Goal: Information Seeking & Learning: Find specific fact

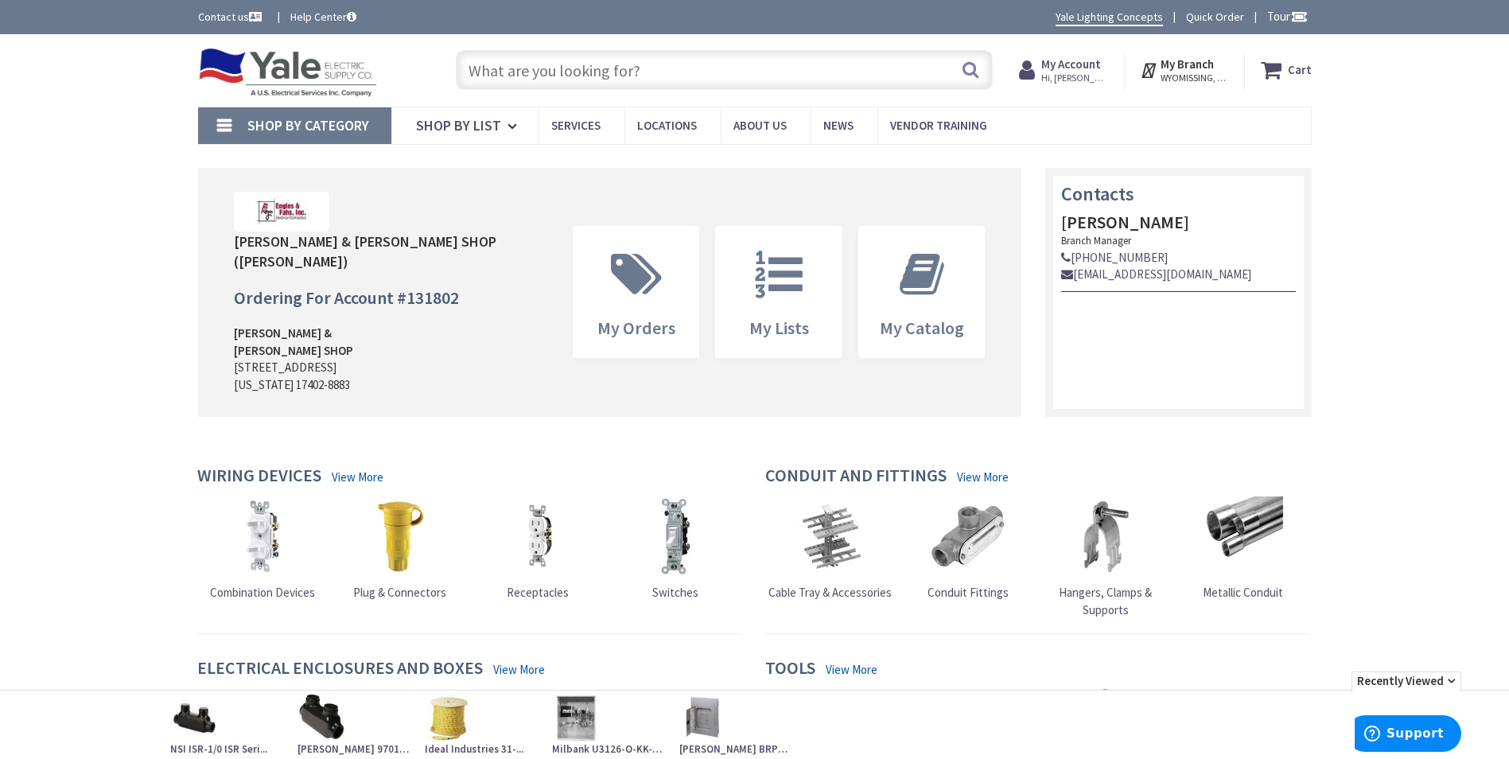
click at [887, 78] on input "text" at bounding box center [724, 70] width 537 height 40
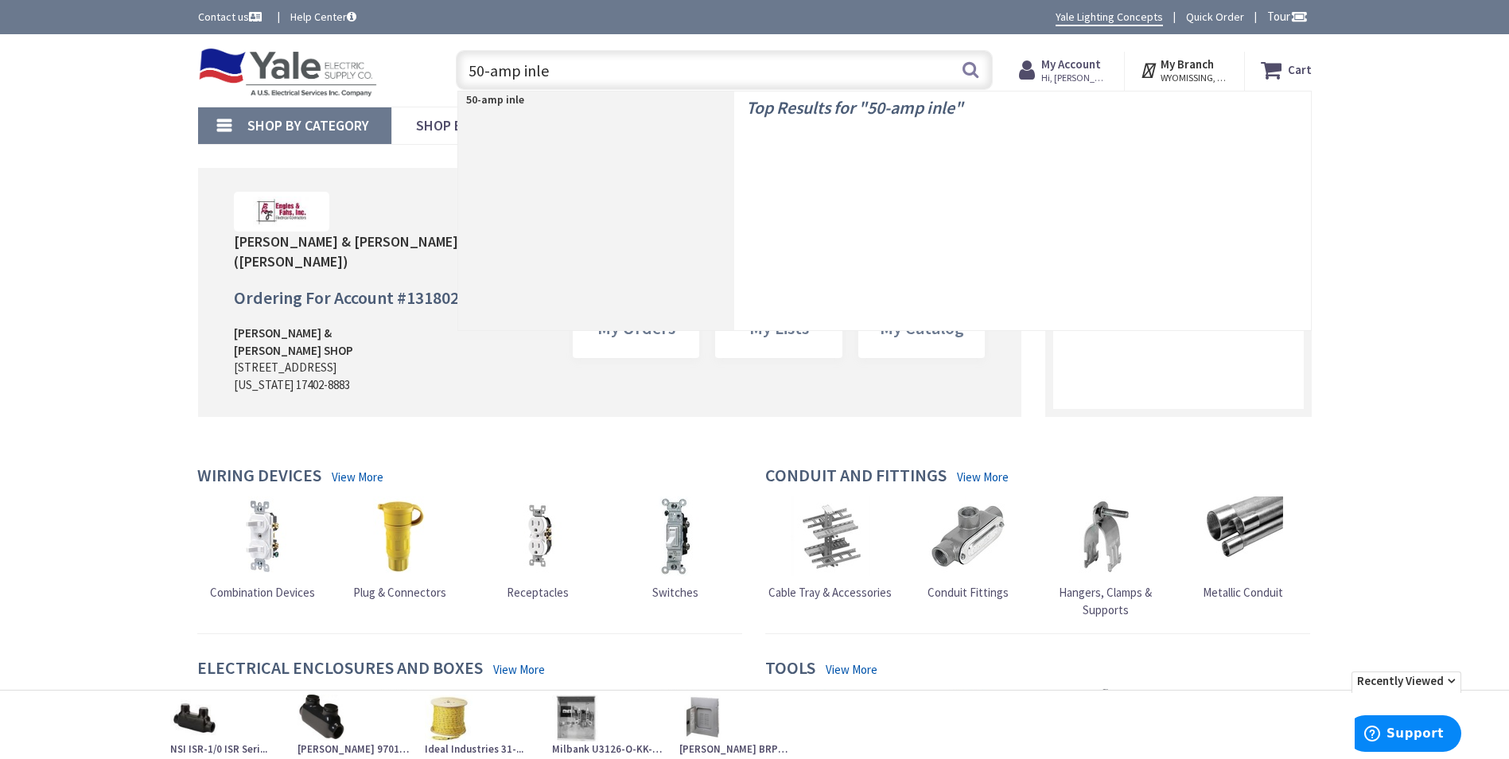
type input "50-amp inlet"
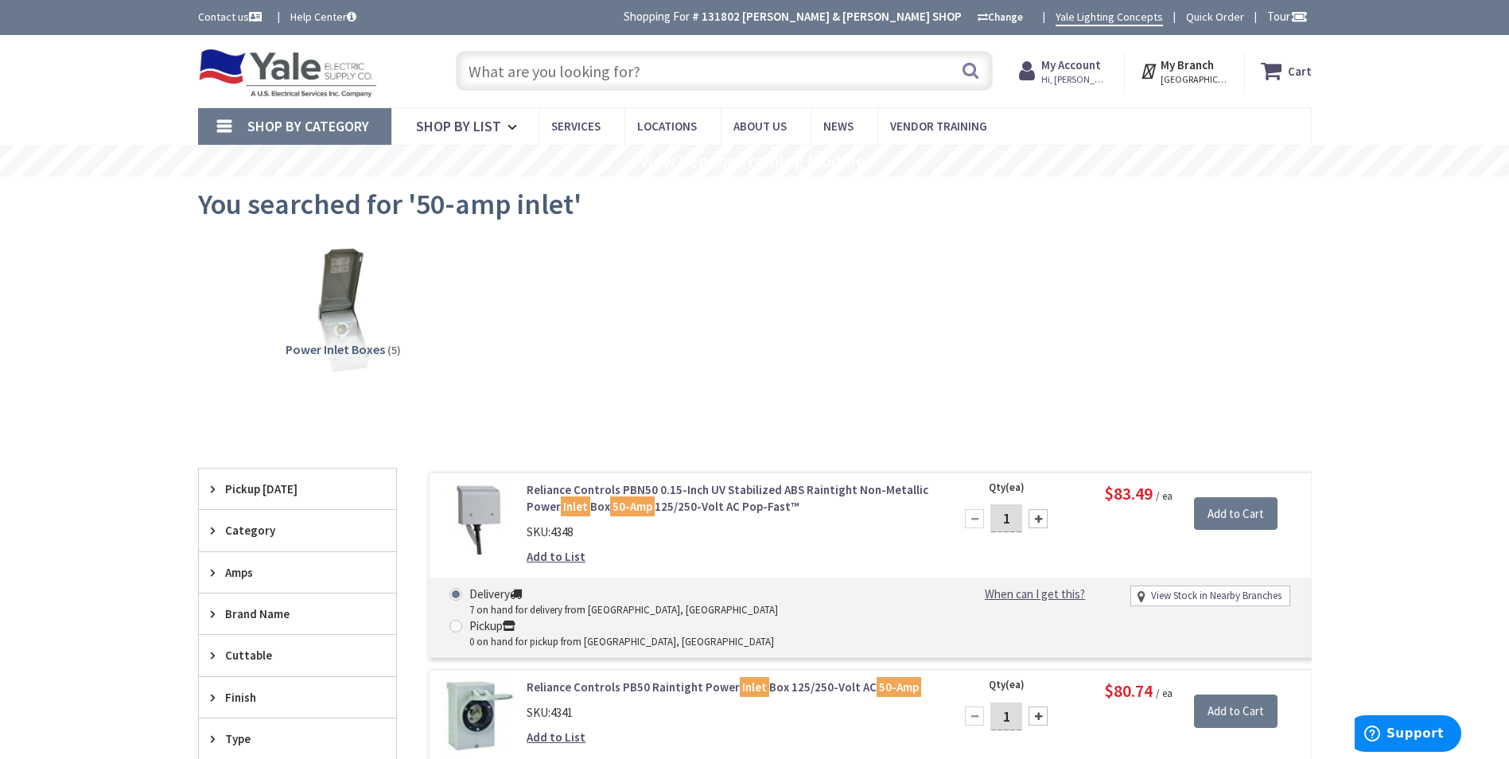
click at [605, 72] on input "text" at bounding box center [724, 71] width 537 height 40
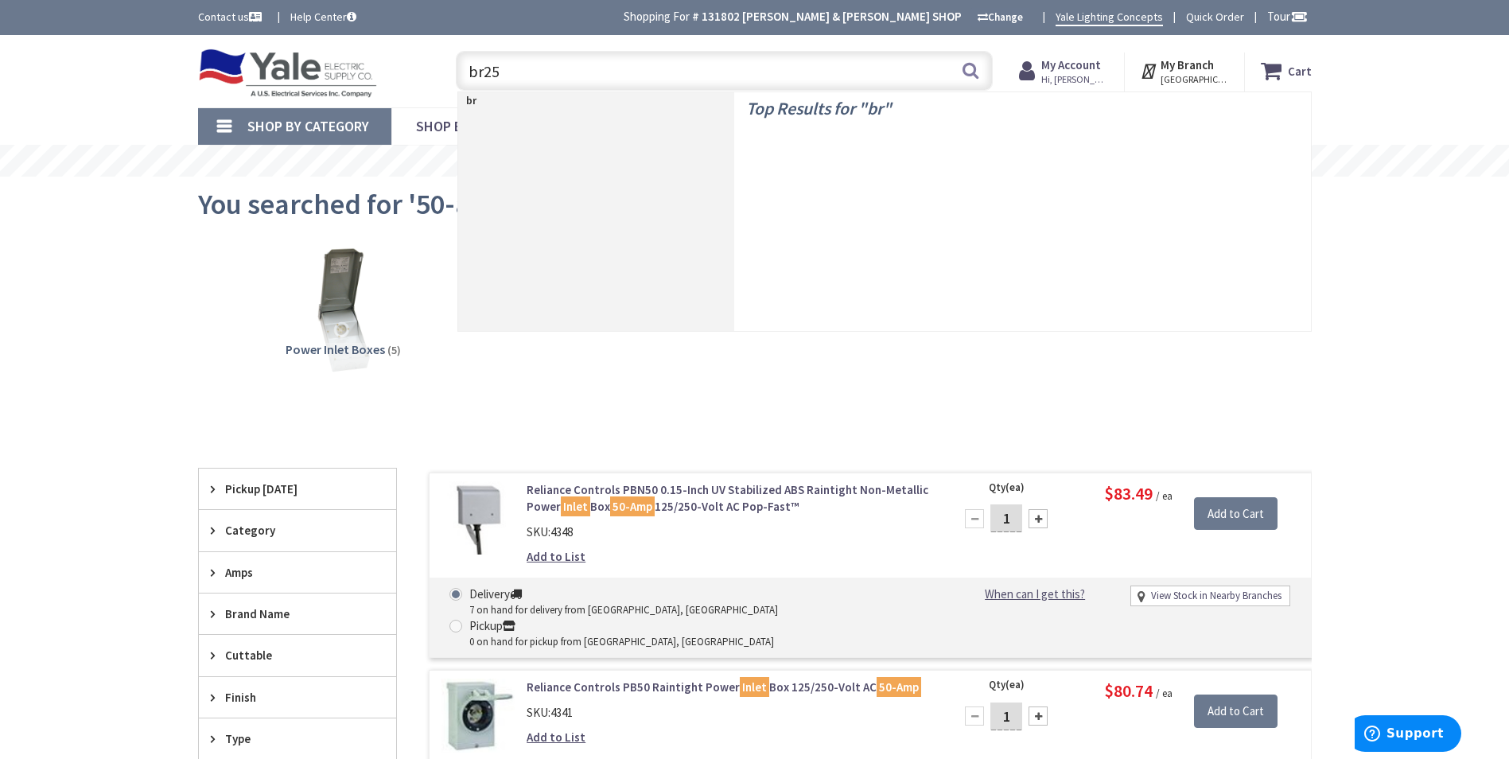
type input "br250"
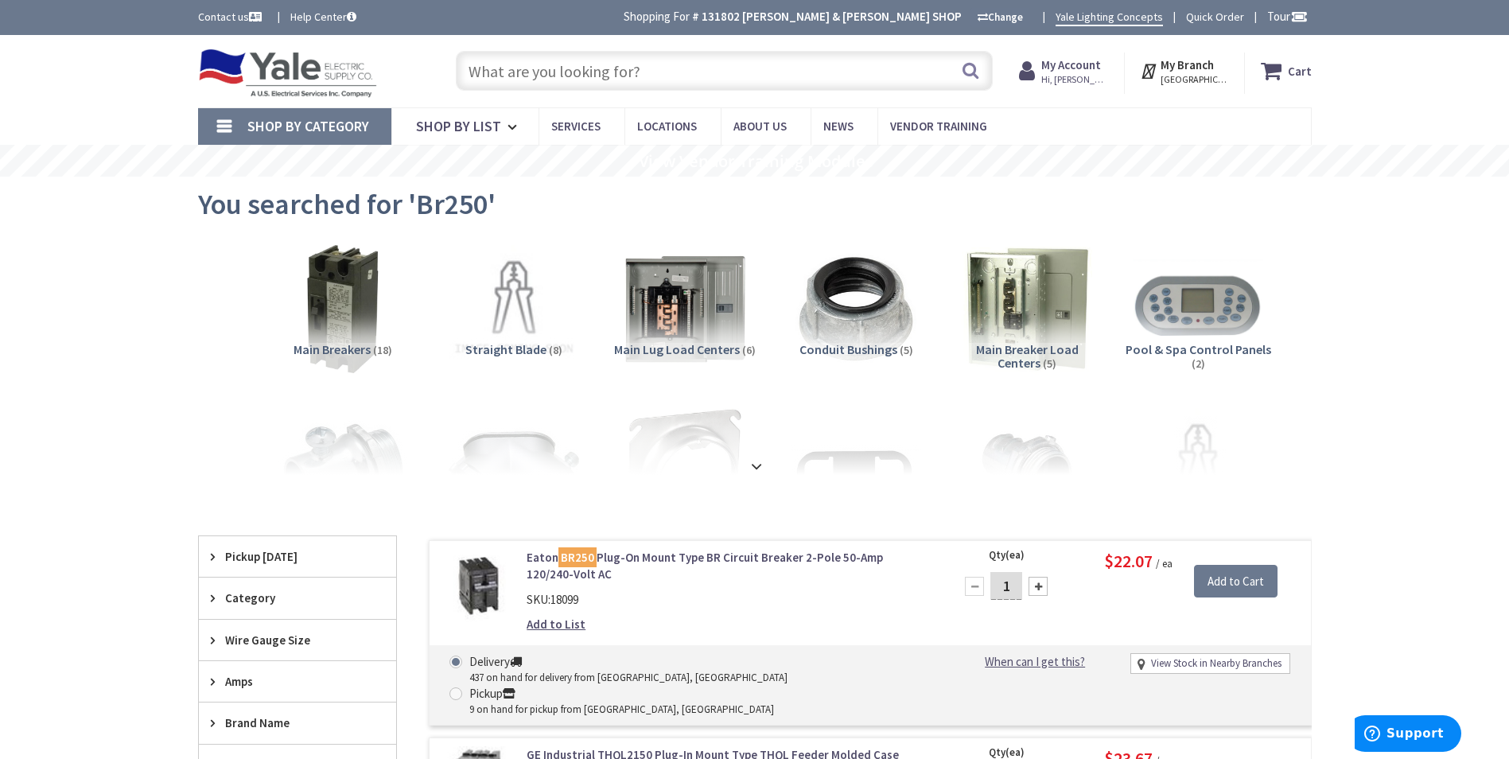
click at [618, 77] on input "text" at bounding box center [724, 71] width 537 height 40
type input "ch50"
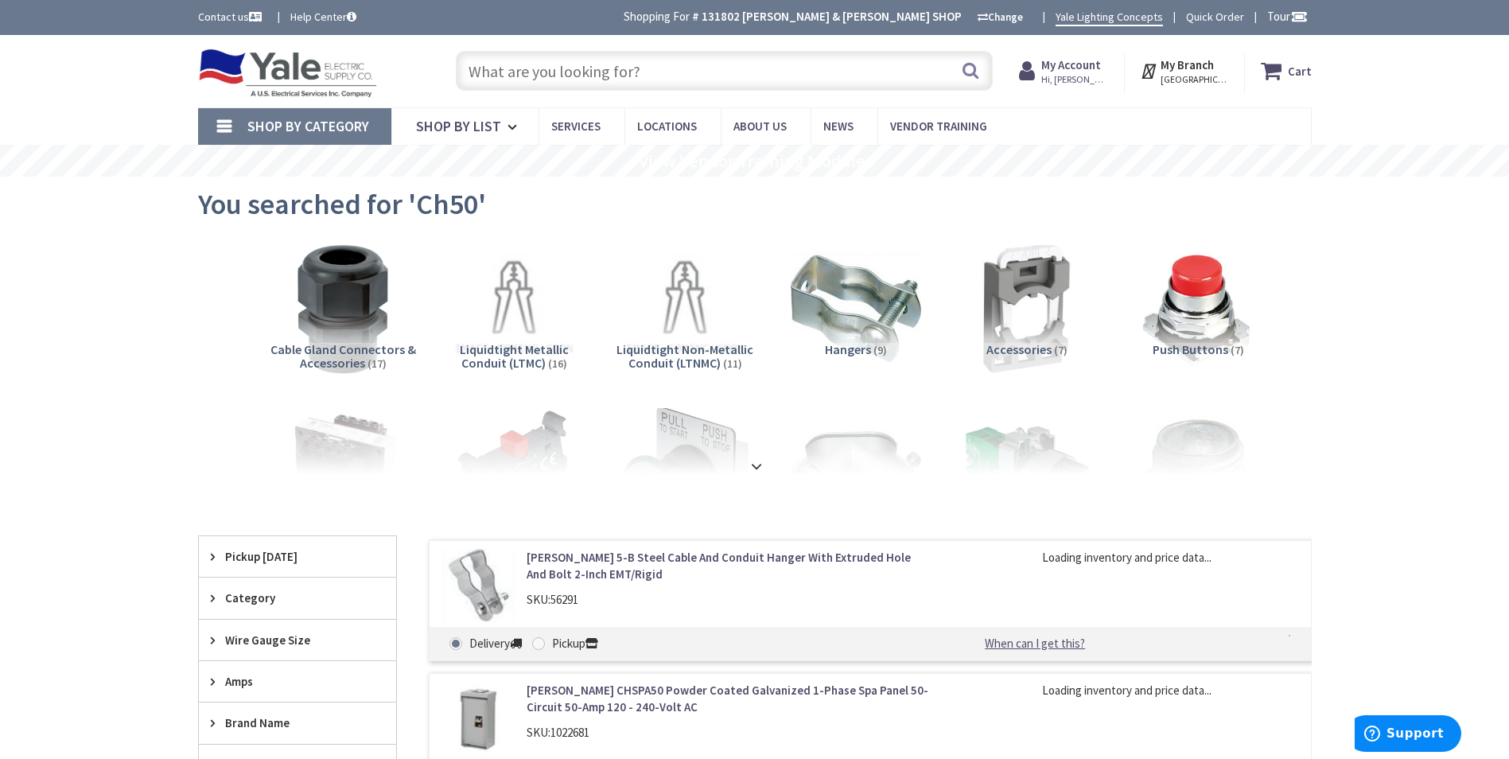
click at [652, 63] on input "text" at bounding box center [724, 71] width 537 height 40
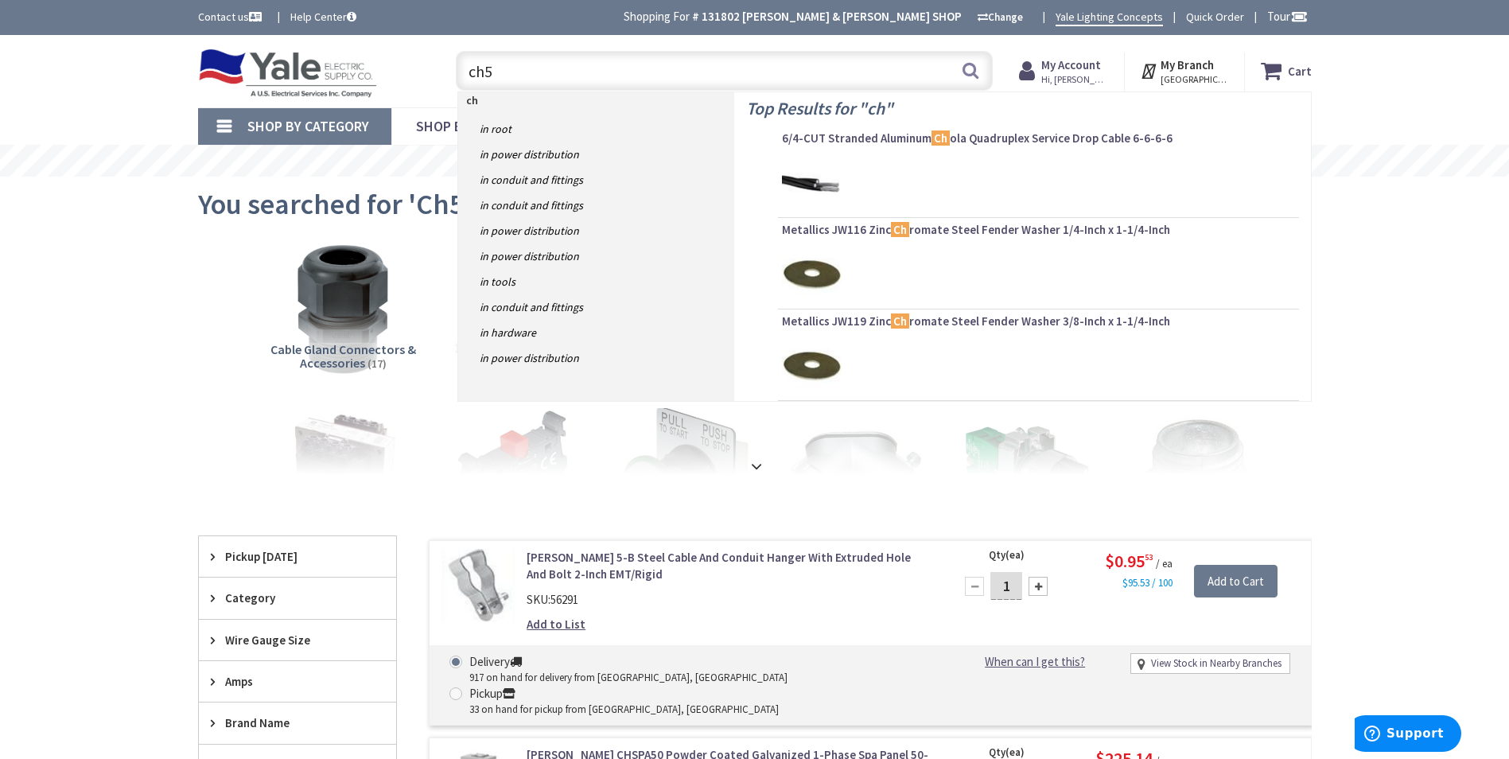
type input "ch50"
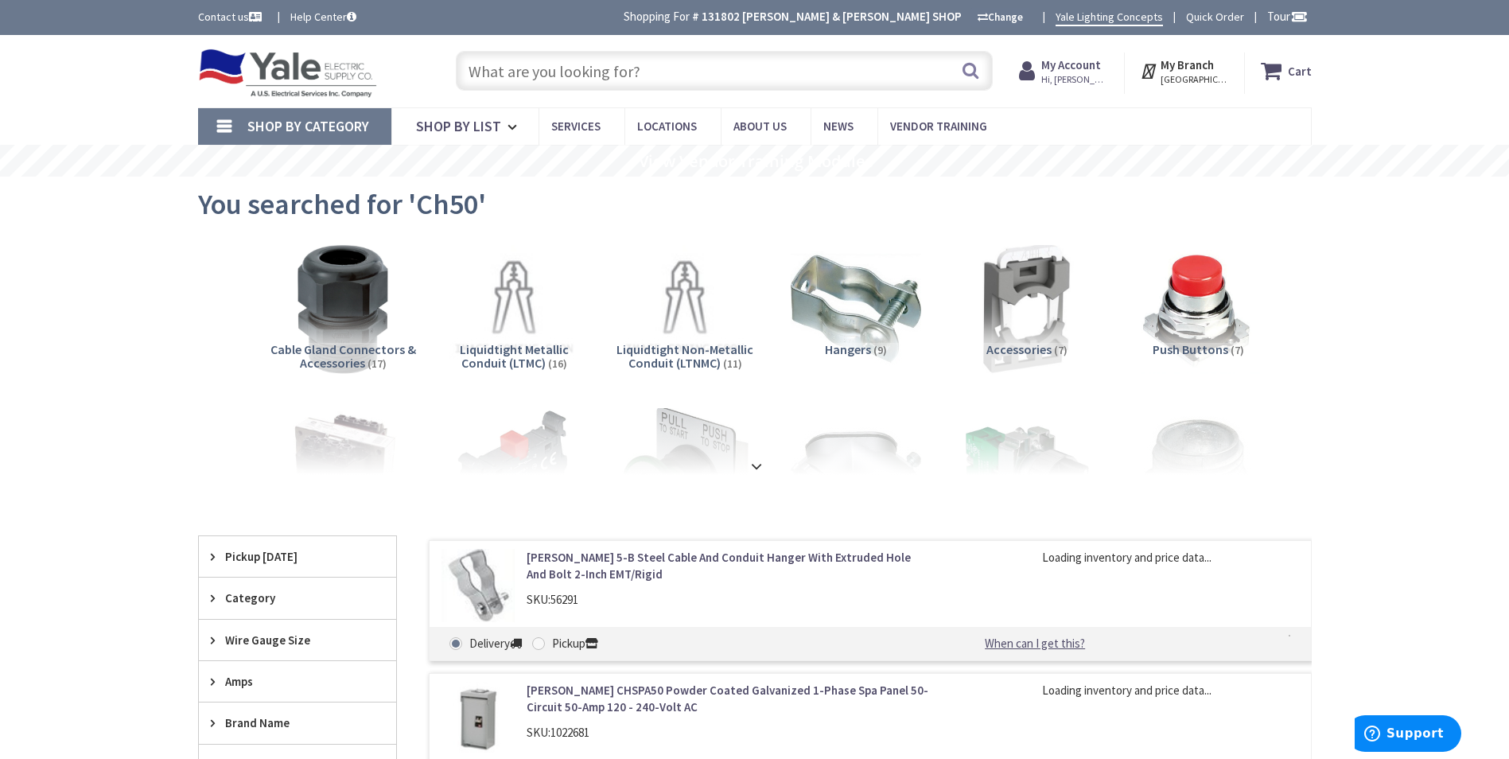
click at [594, 75] on input "text" at bounding box center [724, 71] width 537 height 40
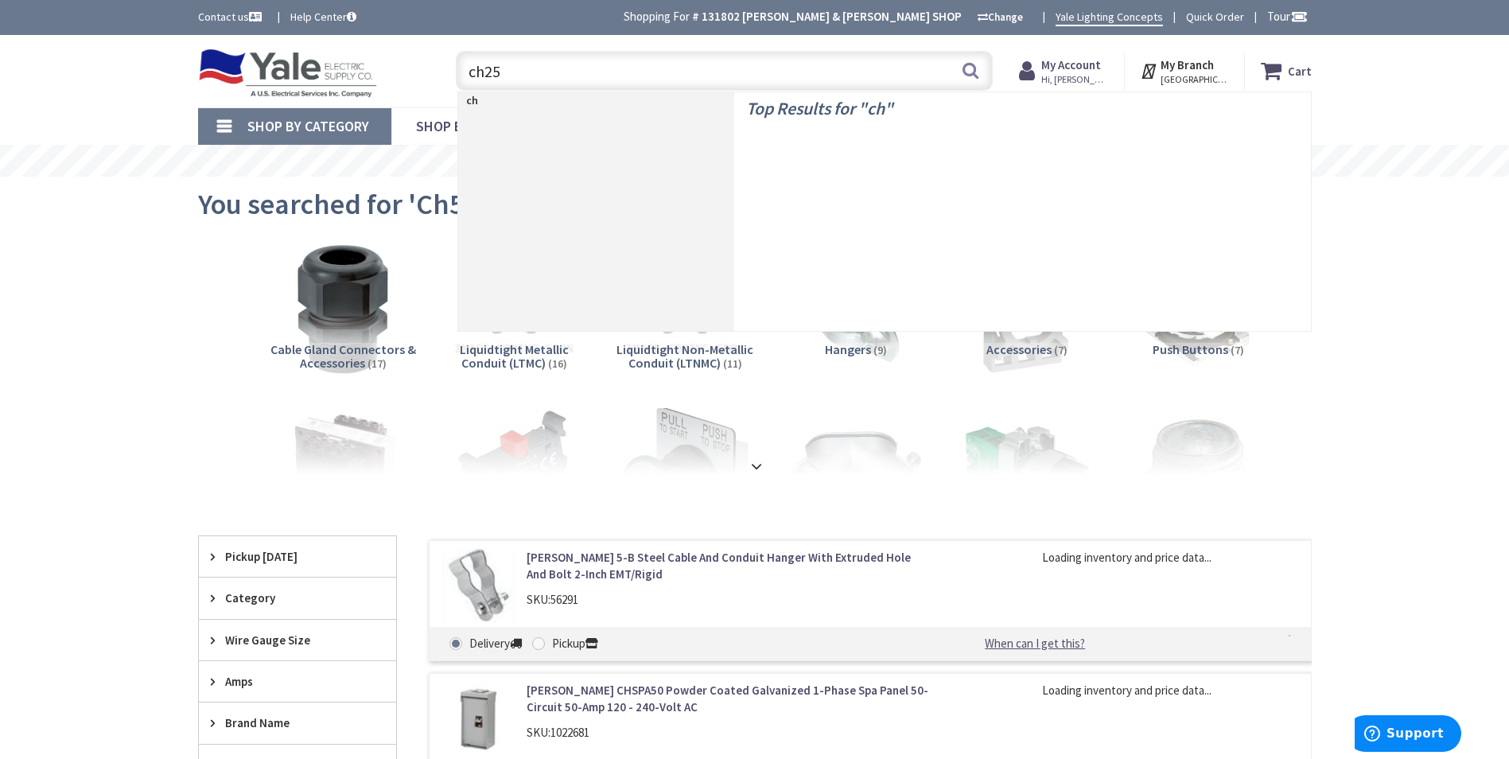
type input "ch250"
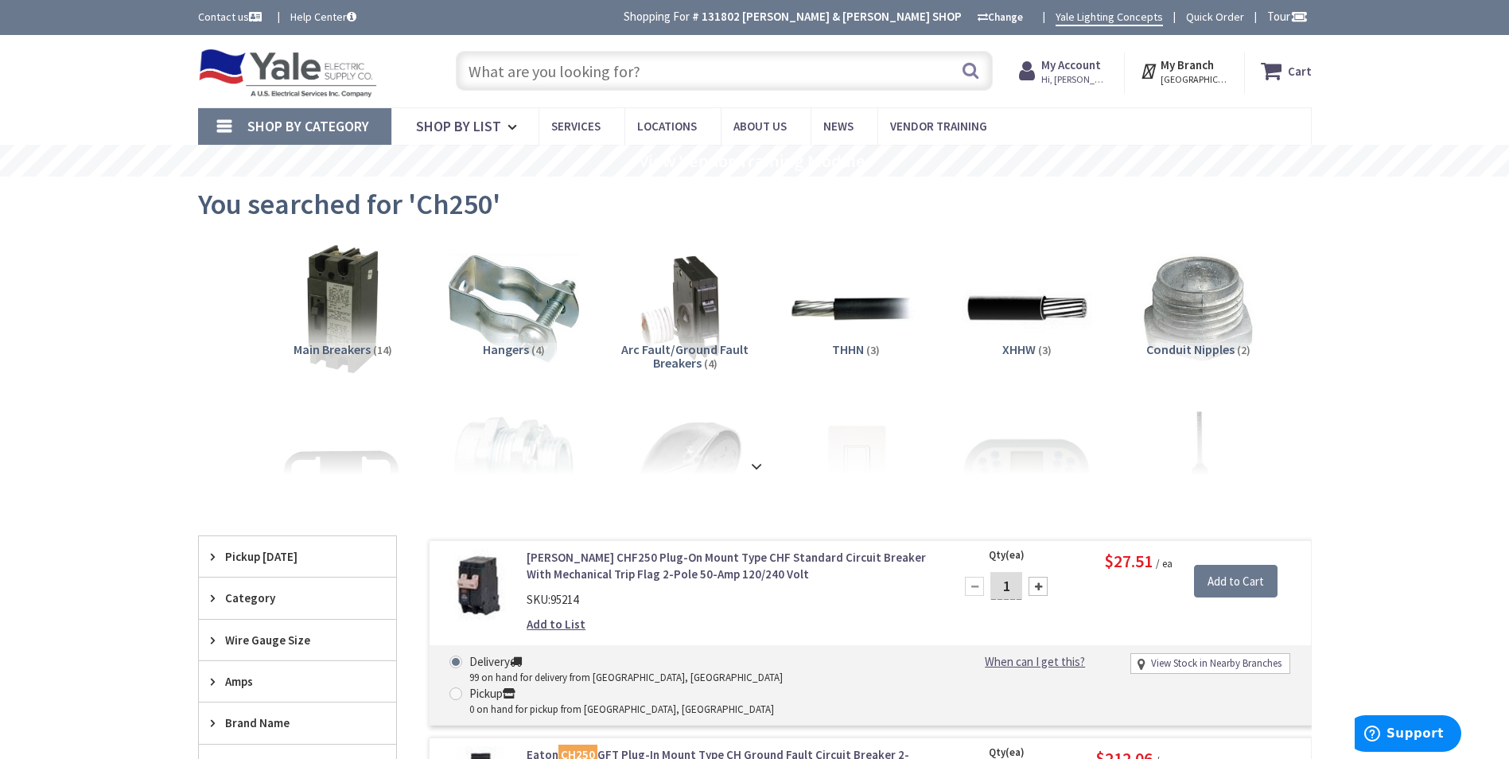
click at [687, 70] on input "text" at bounding box center [724, 71] width 537 height 40
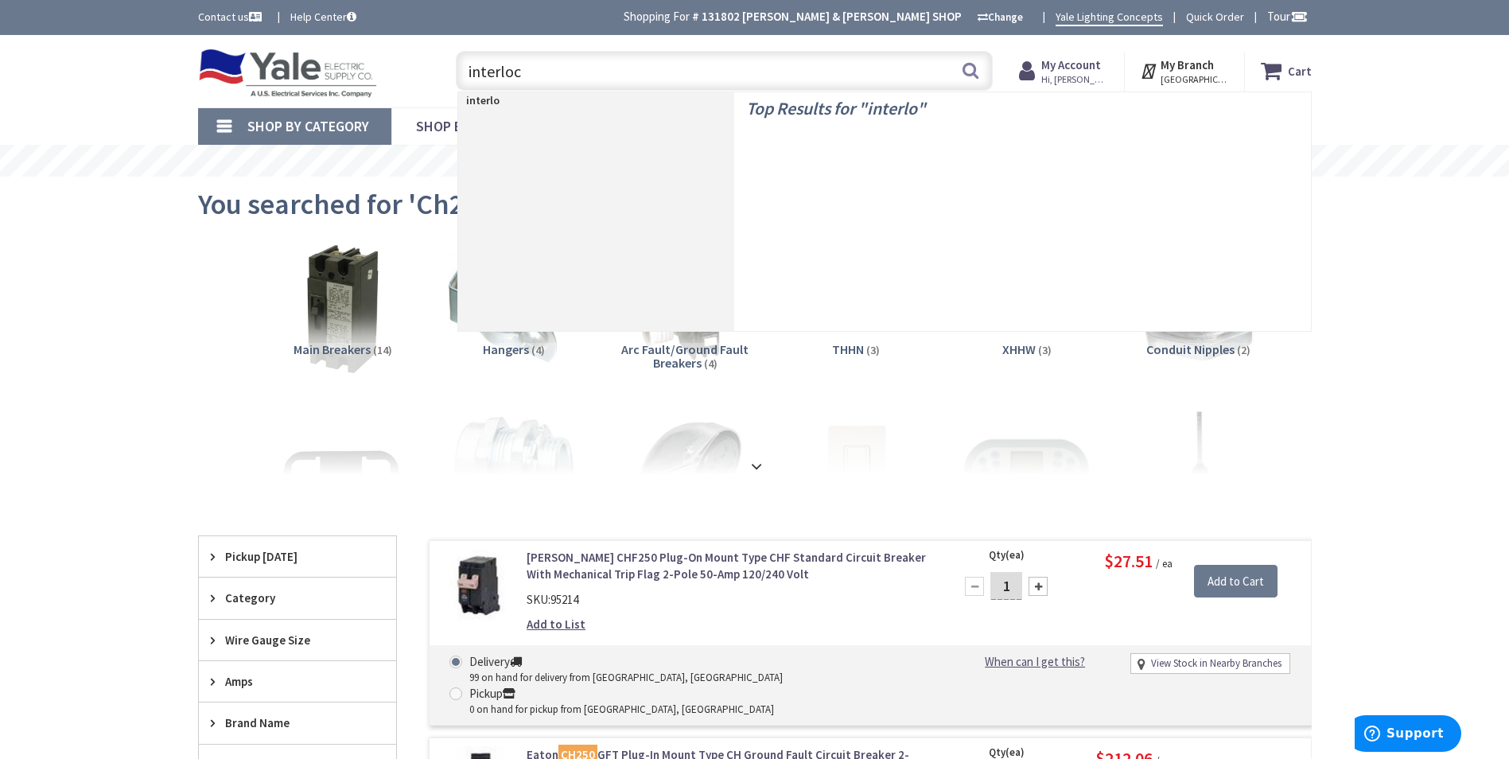
type input "interlock"
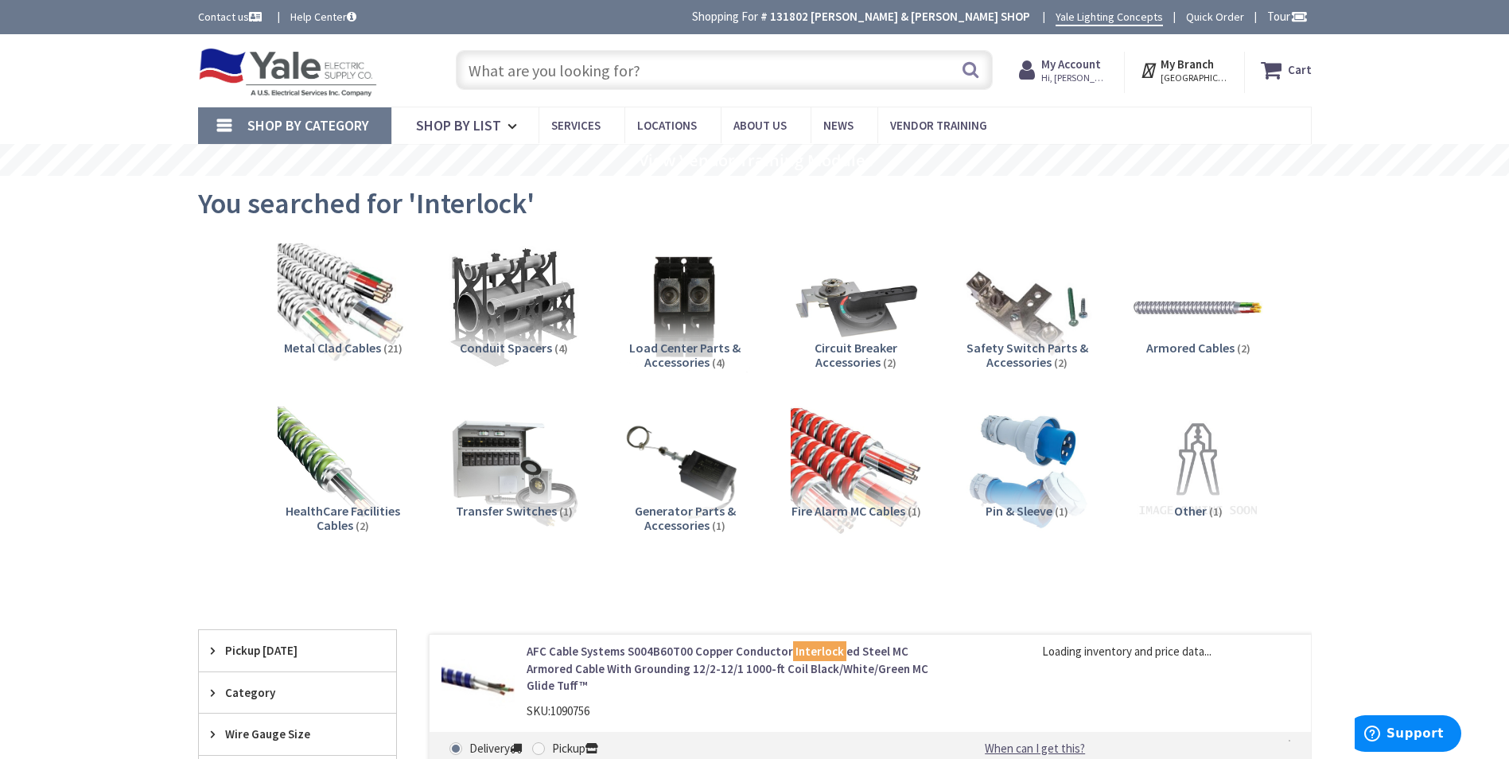
click at [560, 77] on input "text" at bounding box center [724, 70] width 537 height 40
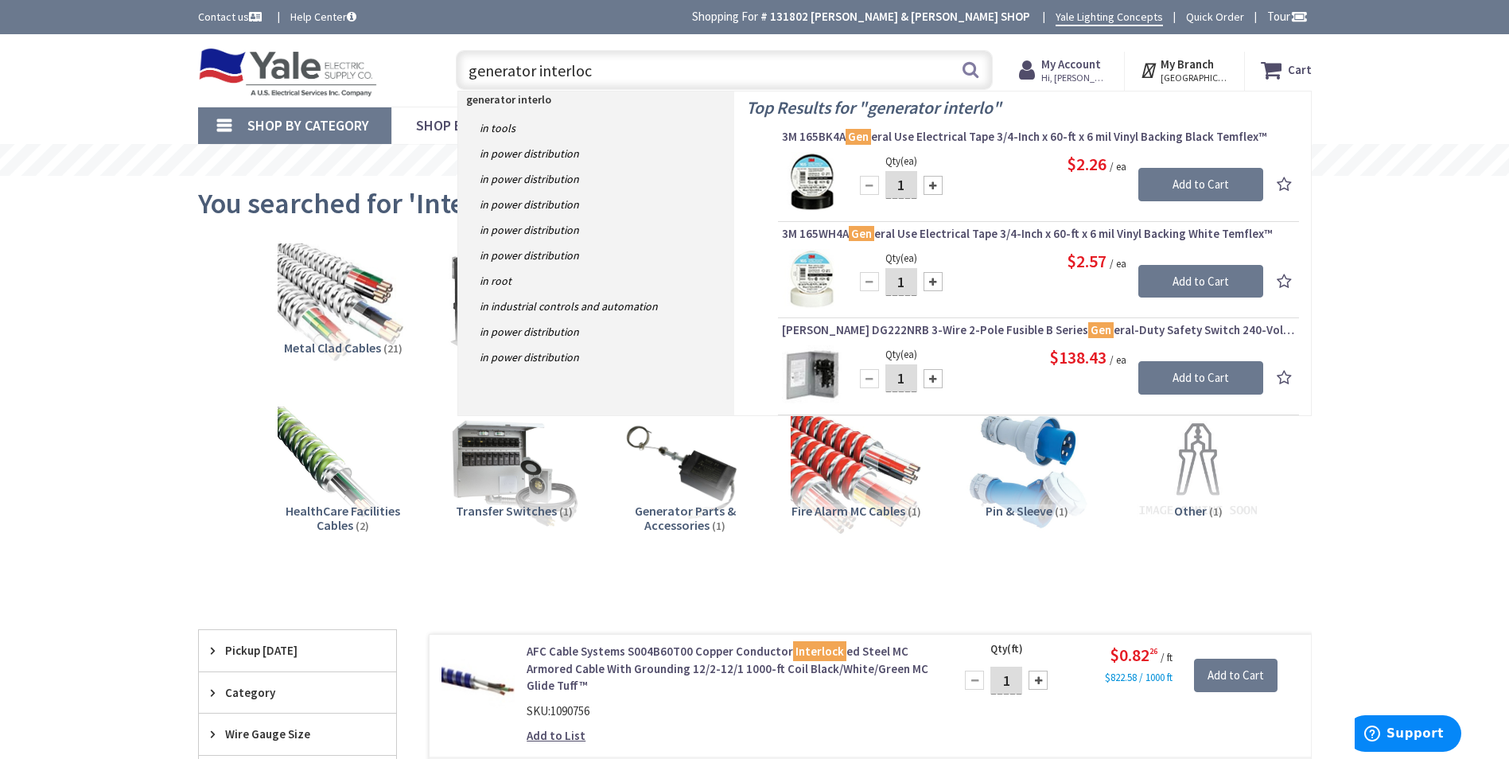
type input "generator interlock"
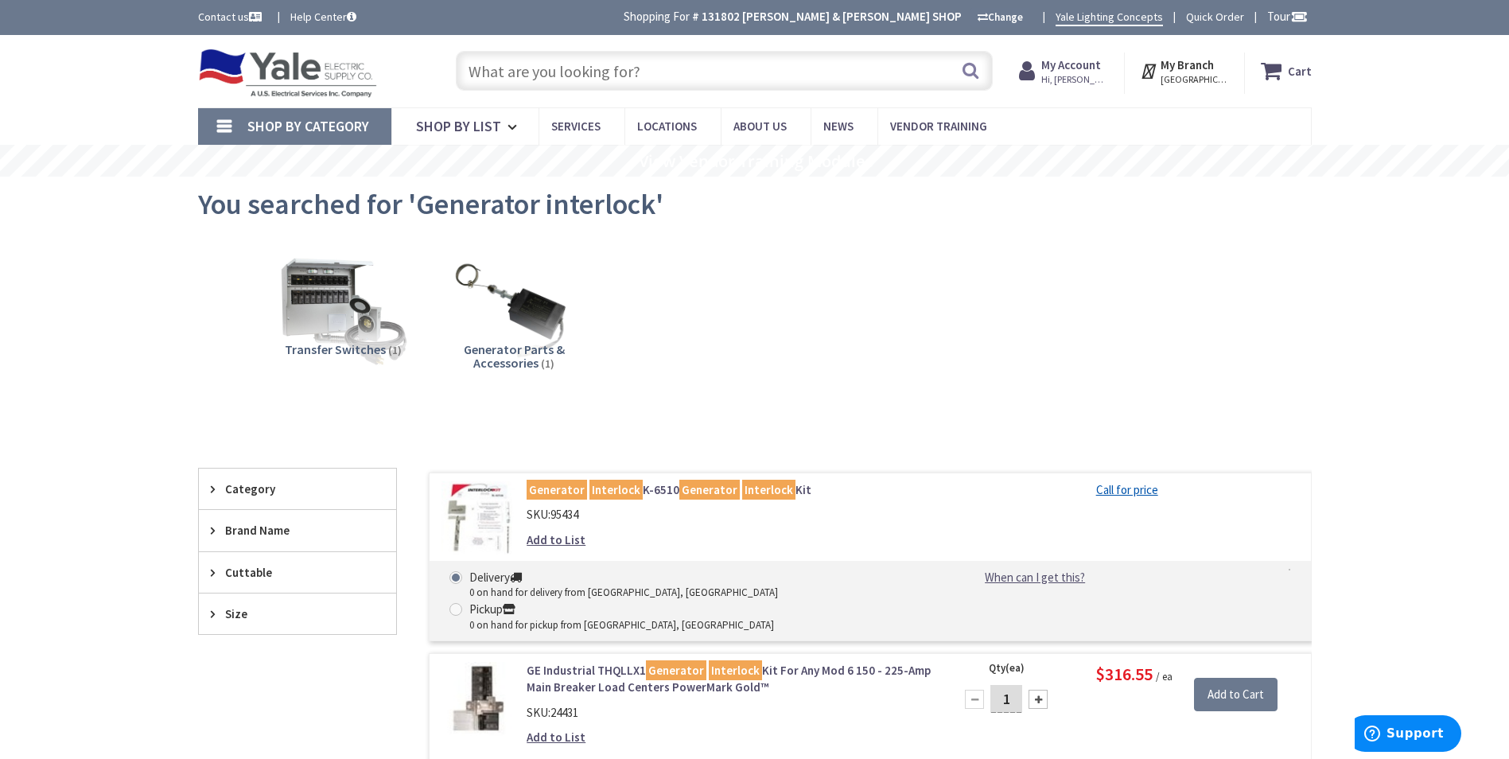
click at [603, 82] on input "text" at bounding box center [724, 71] width 537 height 40
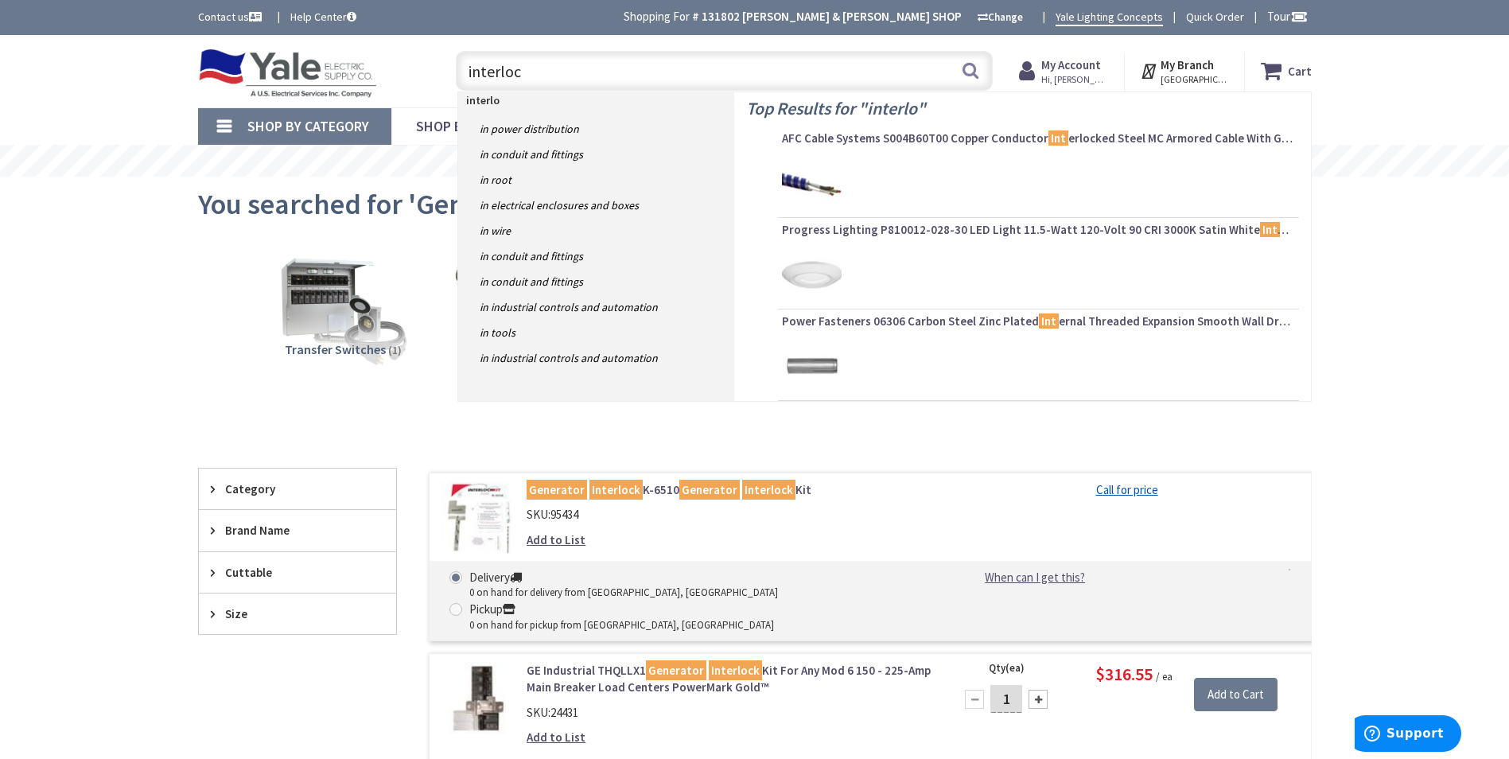
type input "interlock"
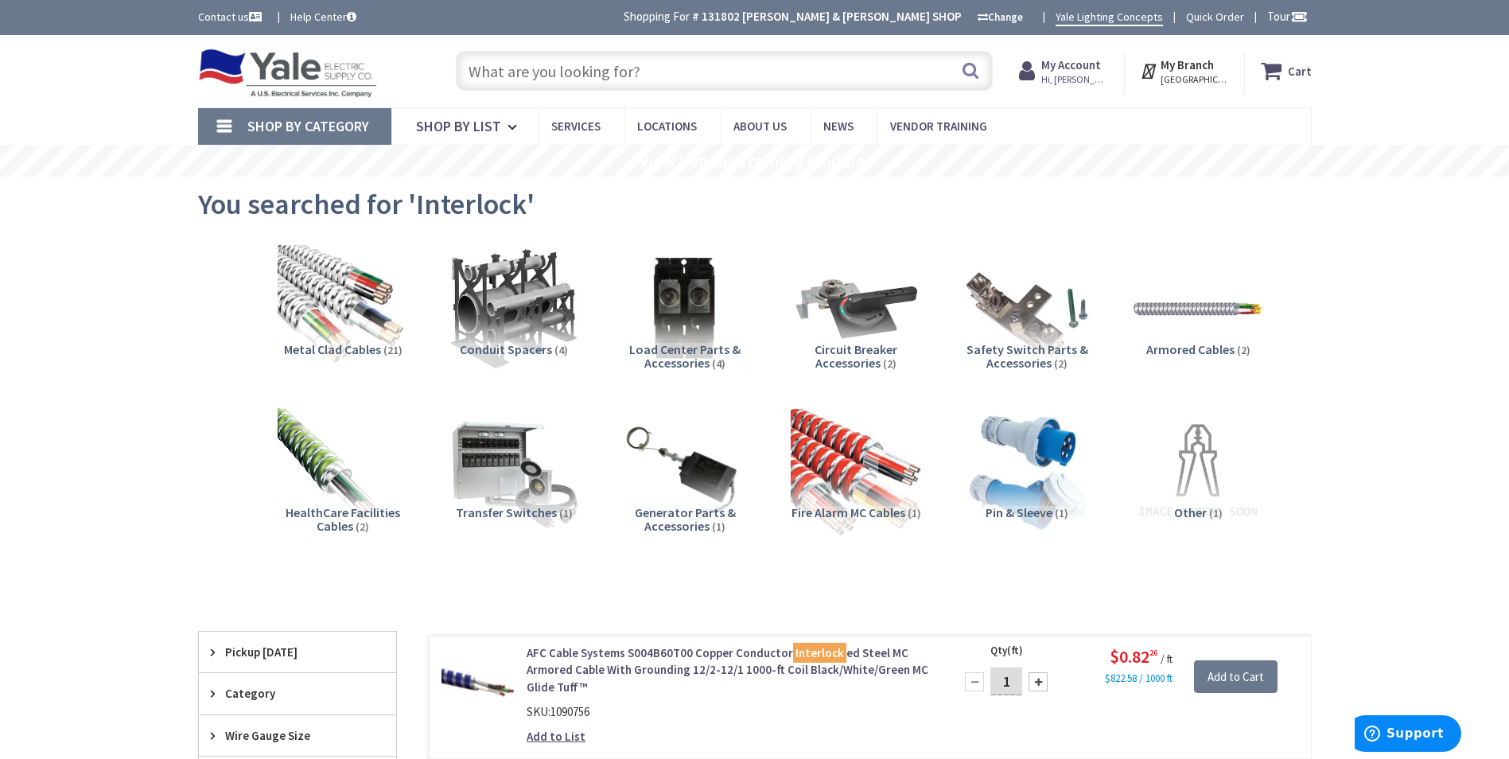
click at [537, 76] on input "text" at bounding box center [724, 71] width 537 height 40
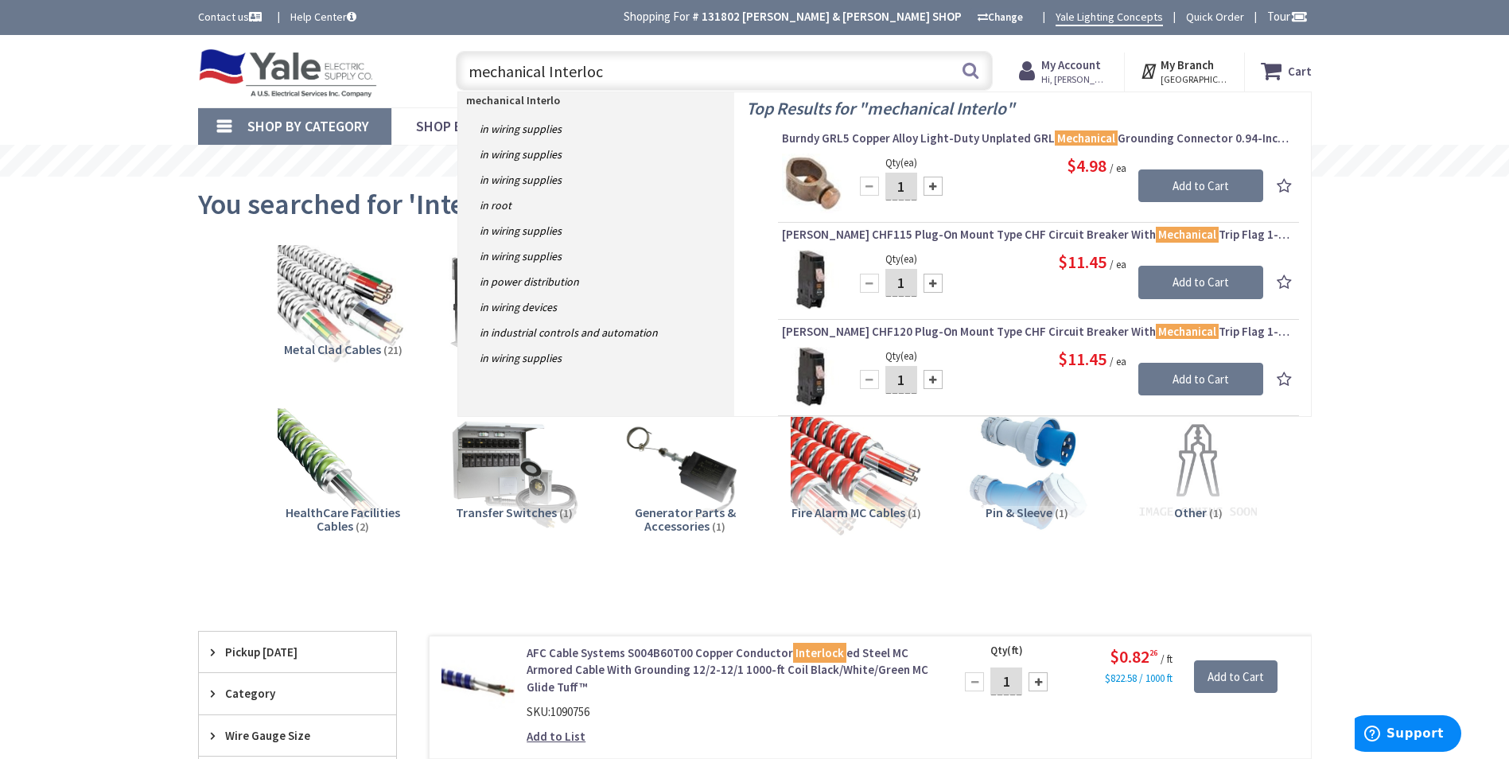
type input "mechanical Interlock"
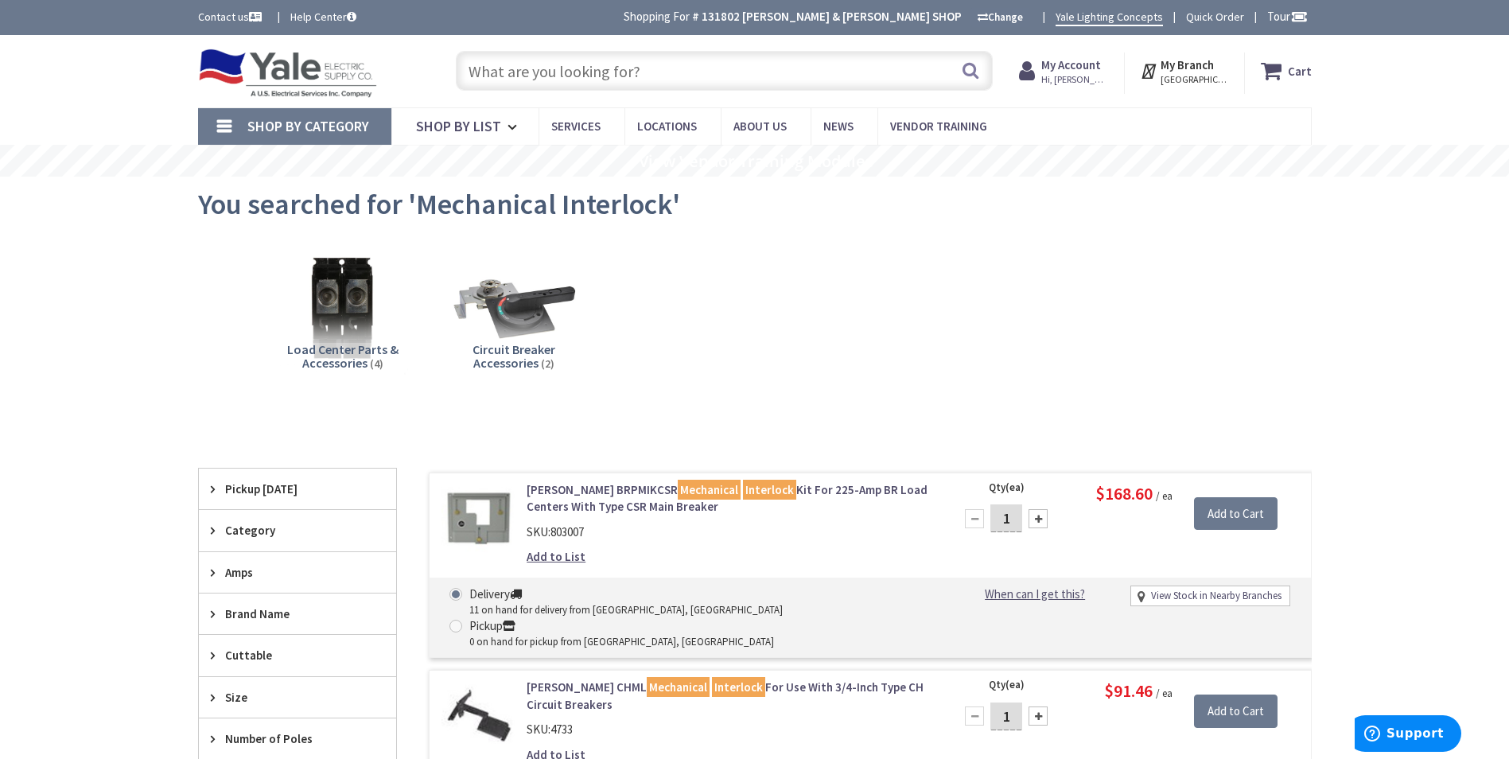
click at [636, 70] on input "text" at bounding box center [724, 71] width 537 height 40
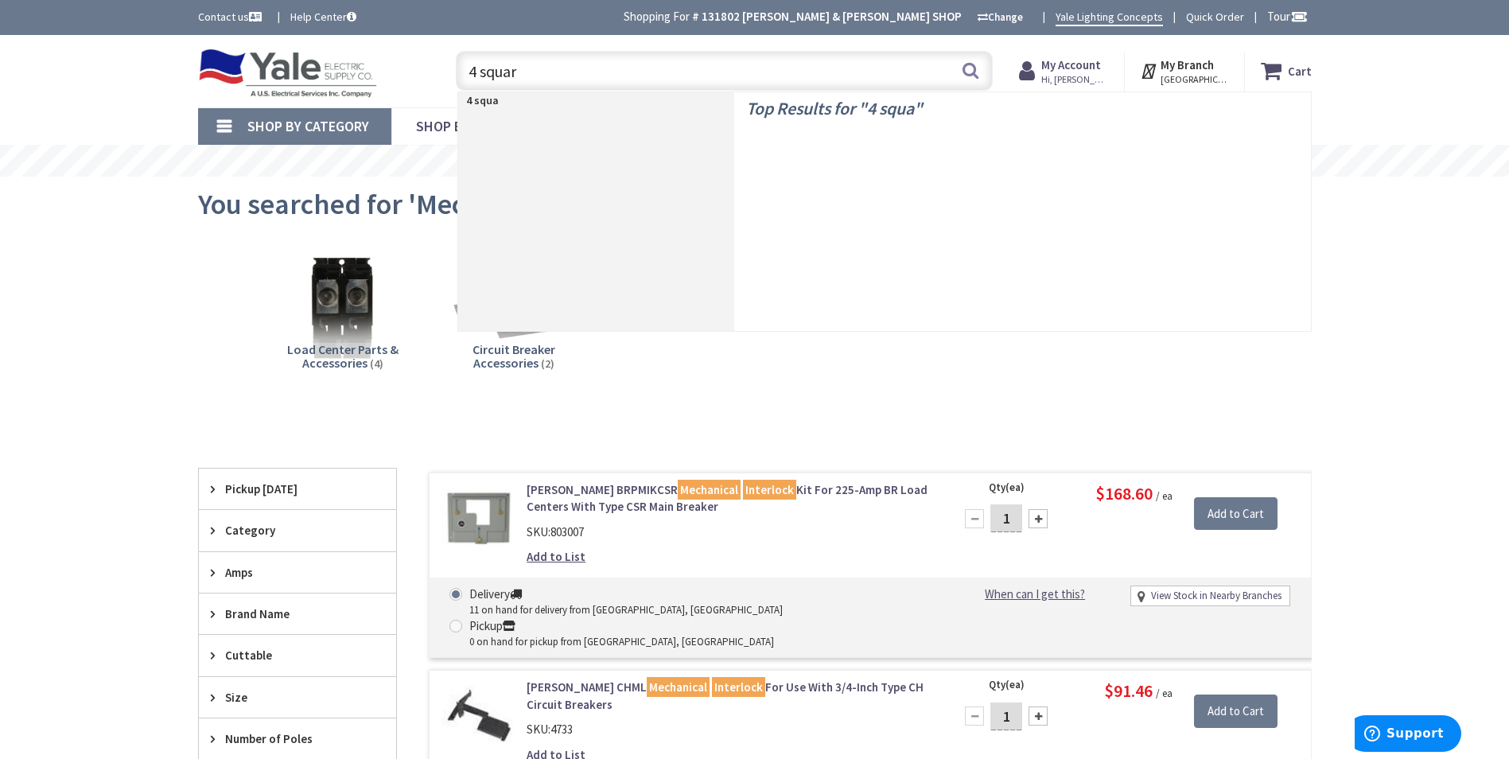
type input "4 square"
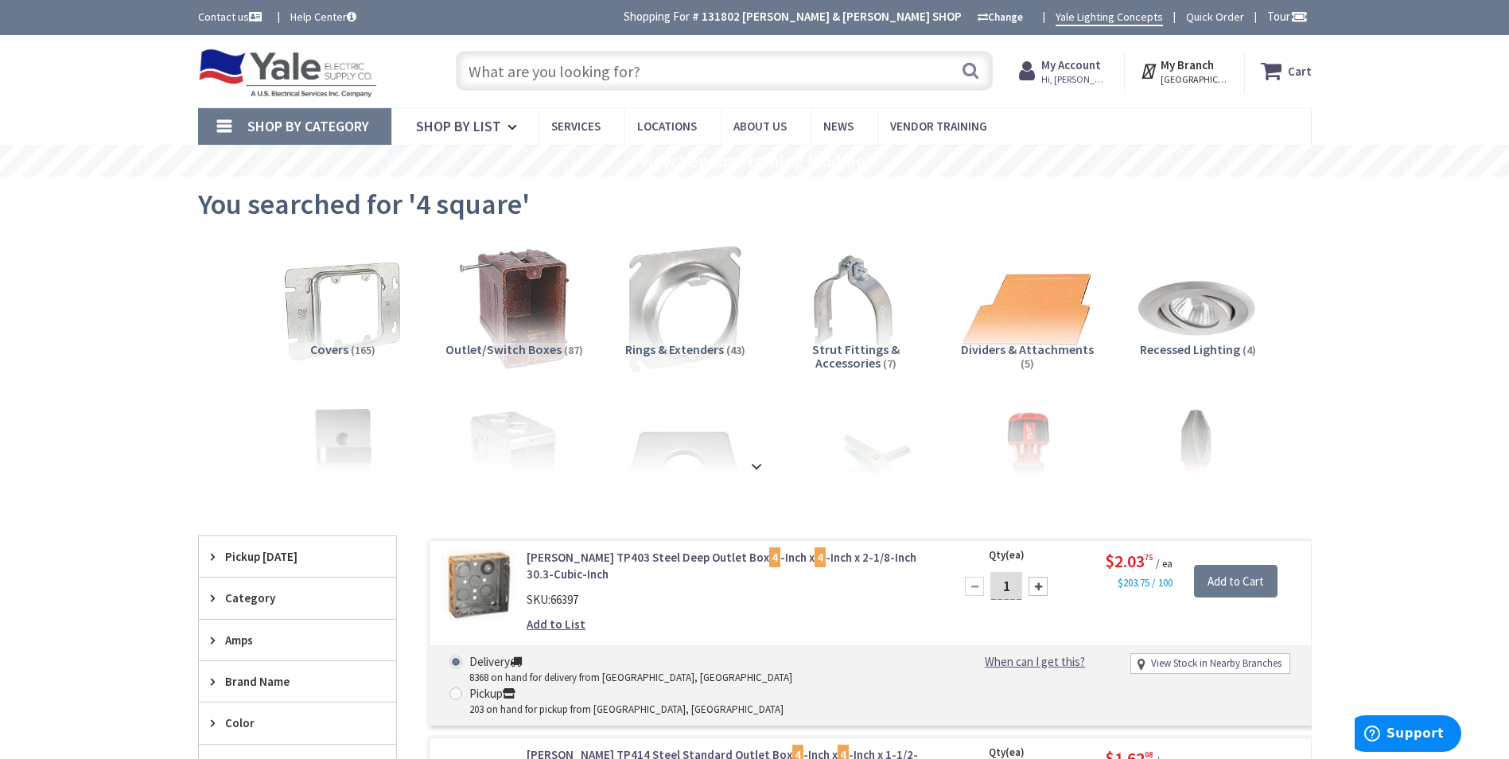
click at [662, 67] on input "text" at bounding box center [724, 71] width 537 height 40
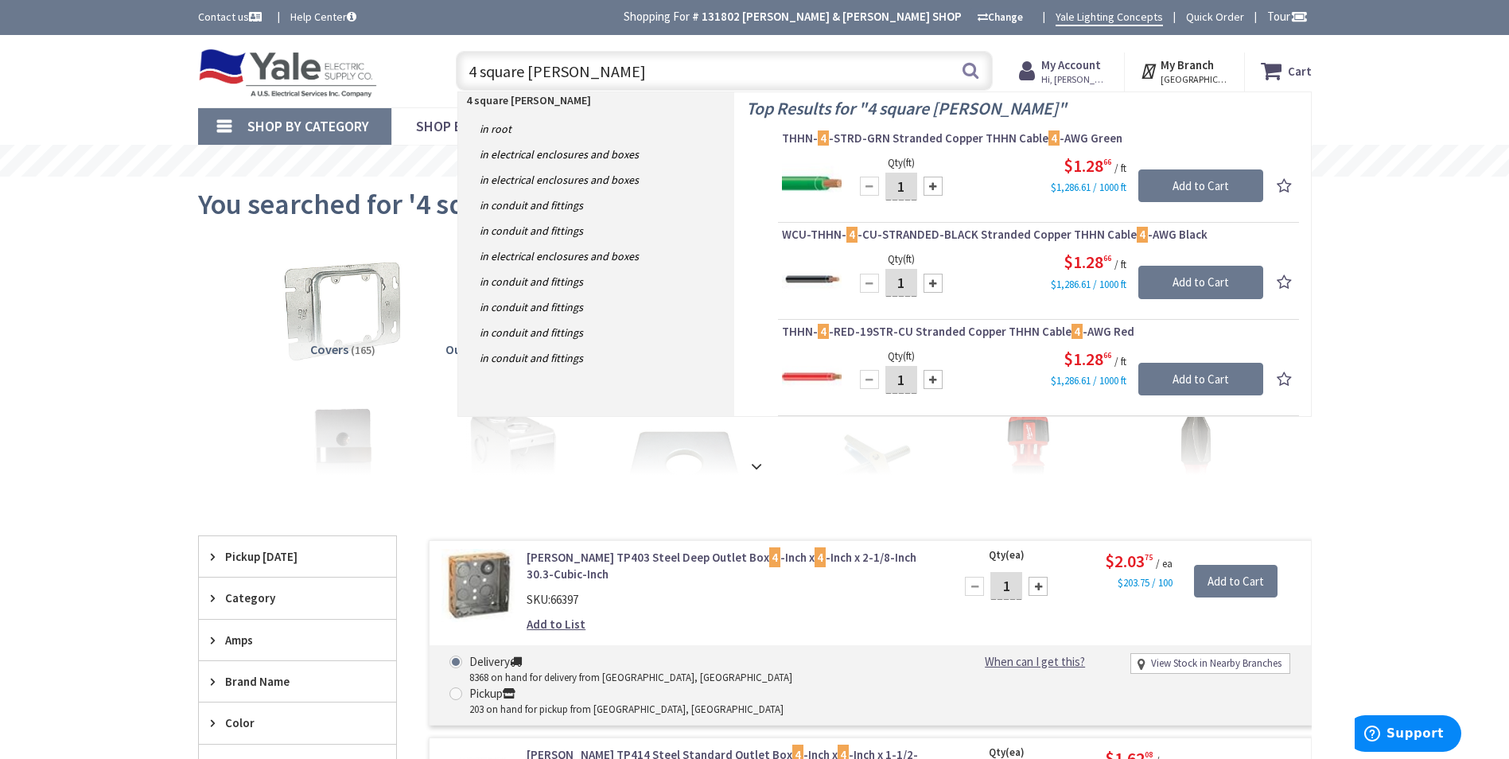
type input "4 square blank"
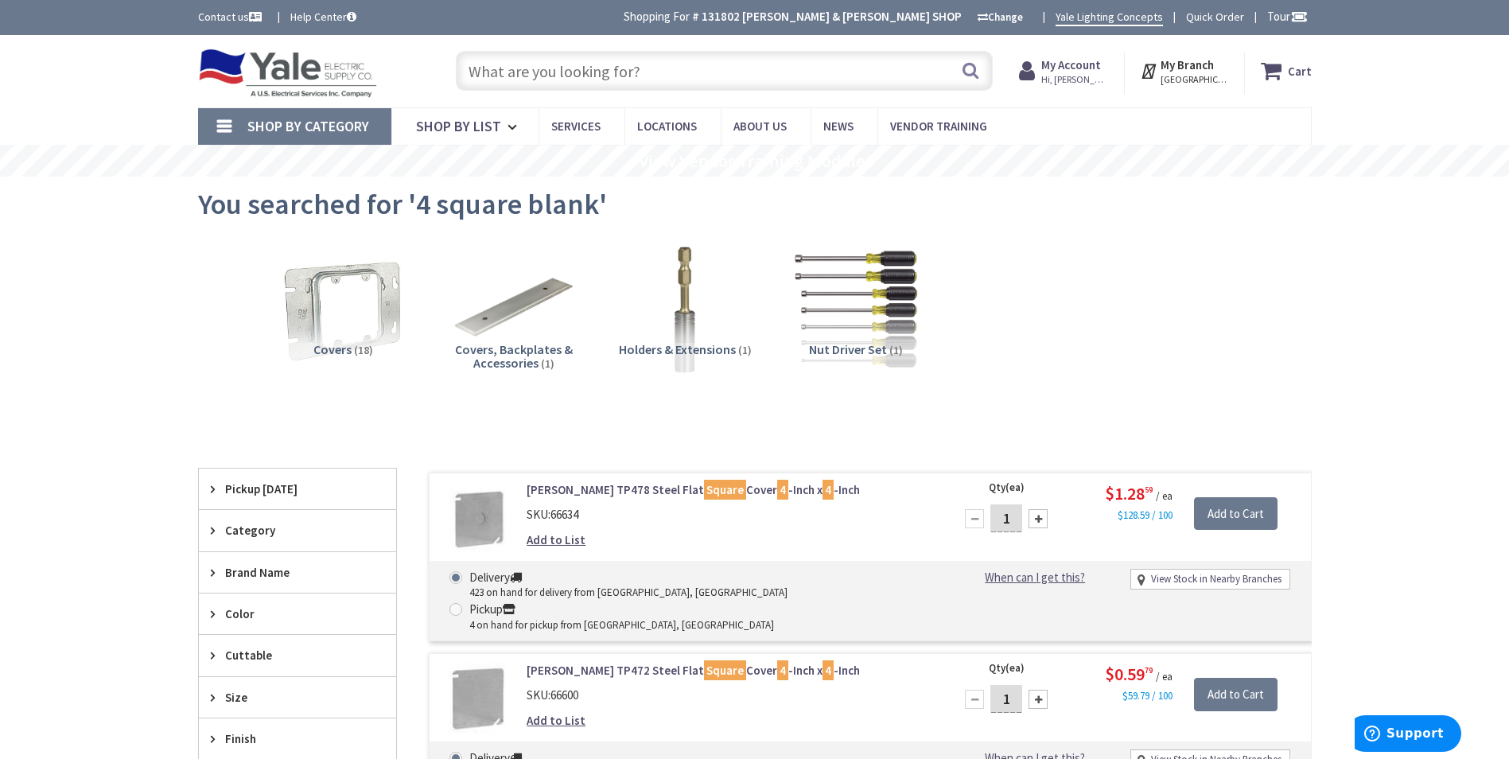
click at [685, 68] on input "text" at bounding box center [724, 71] width 537 height 40
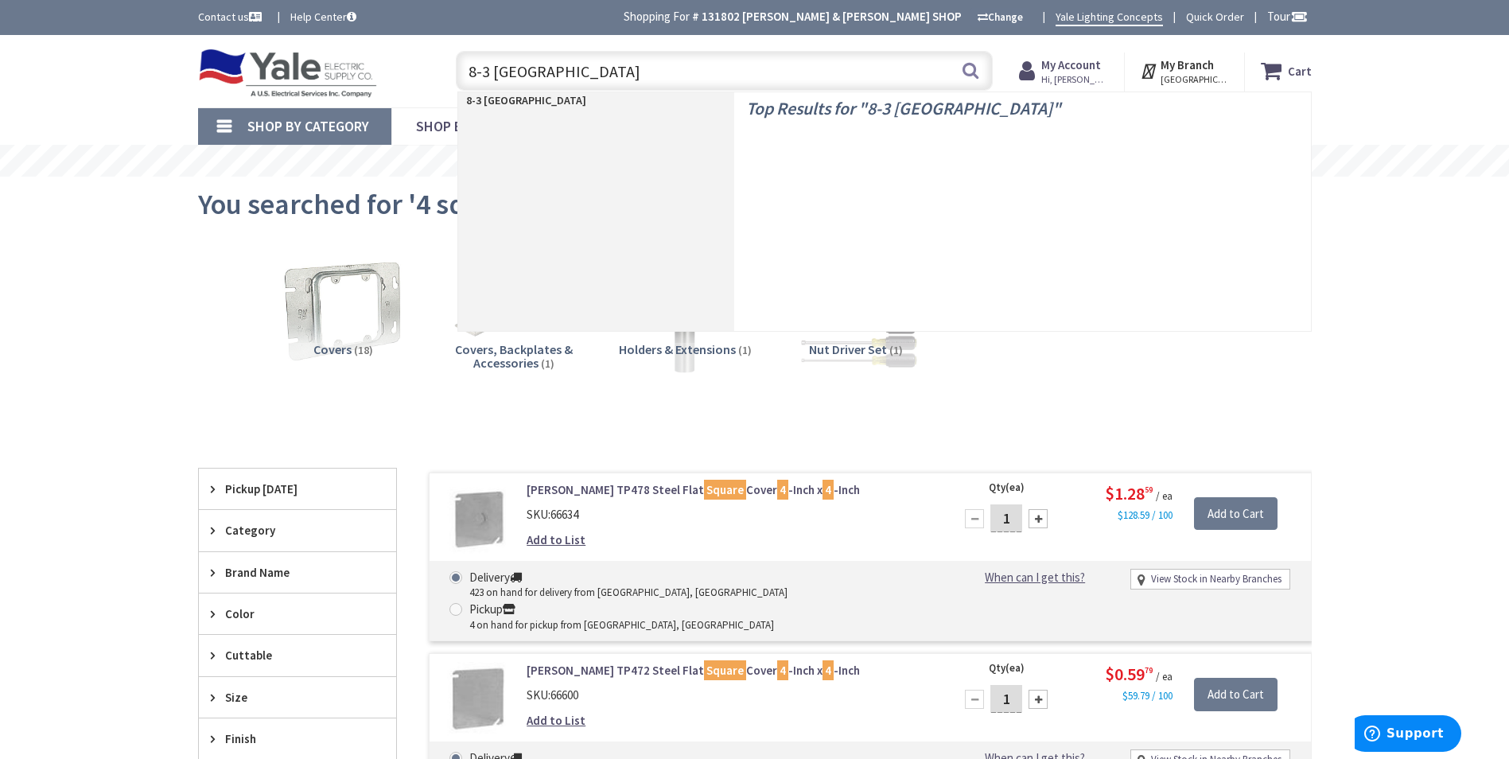
type input "8-3 romex"
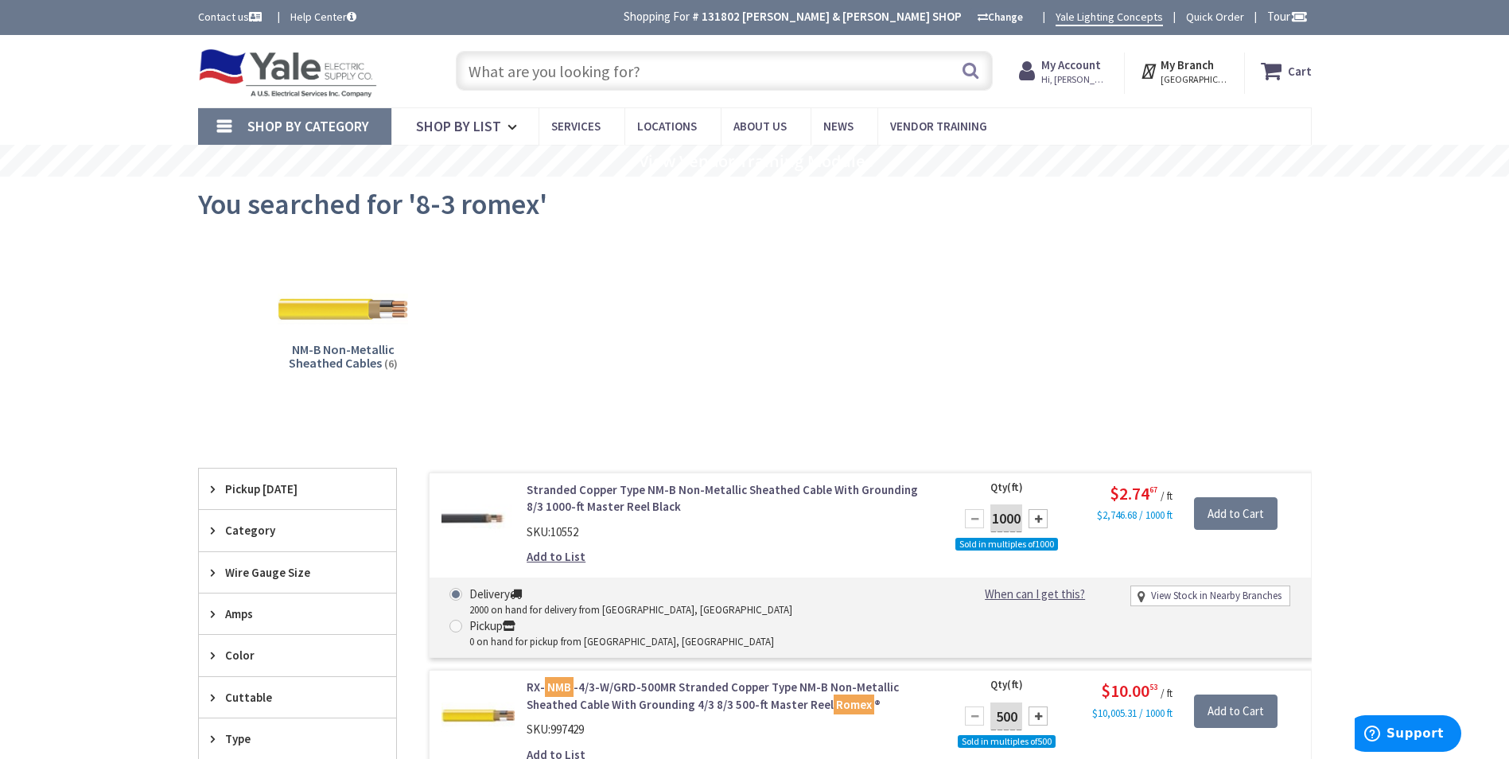
click at [659, 69] on input "text" at bounding box center [724, 71] width 537 height 40
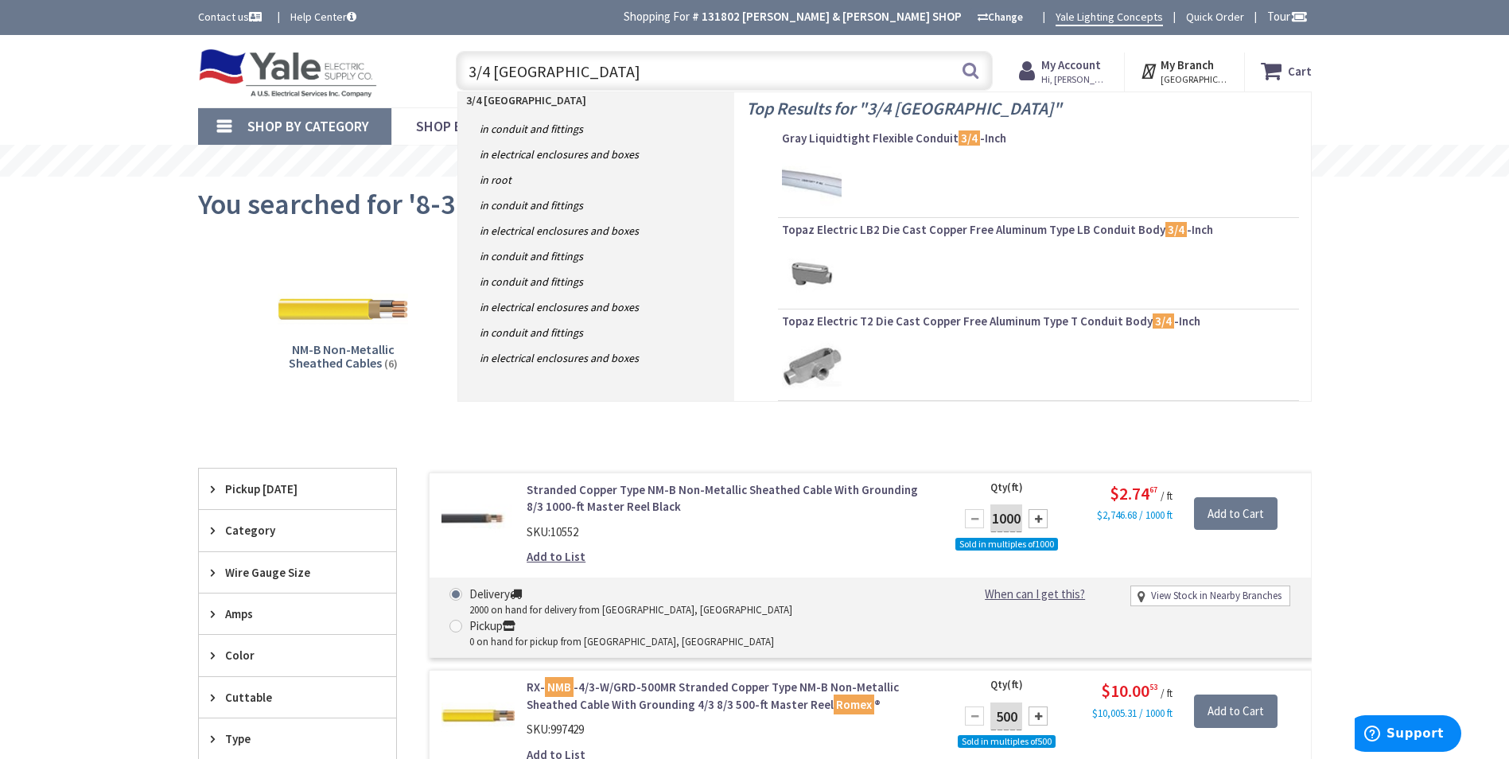
type input "3/4 romex"
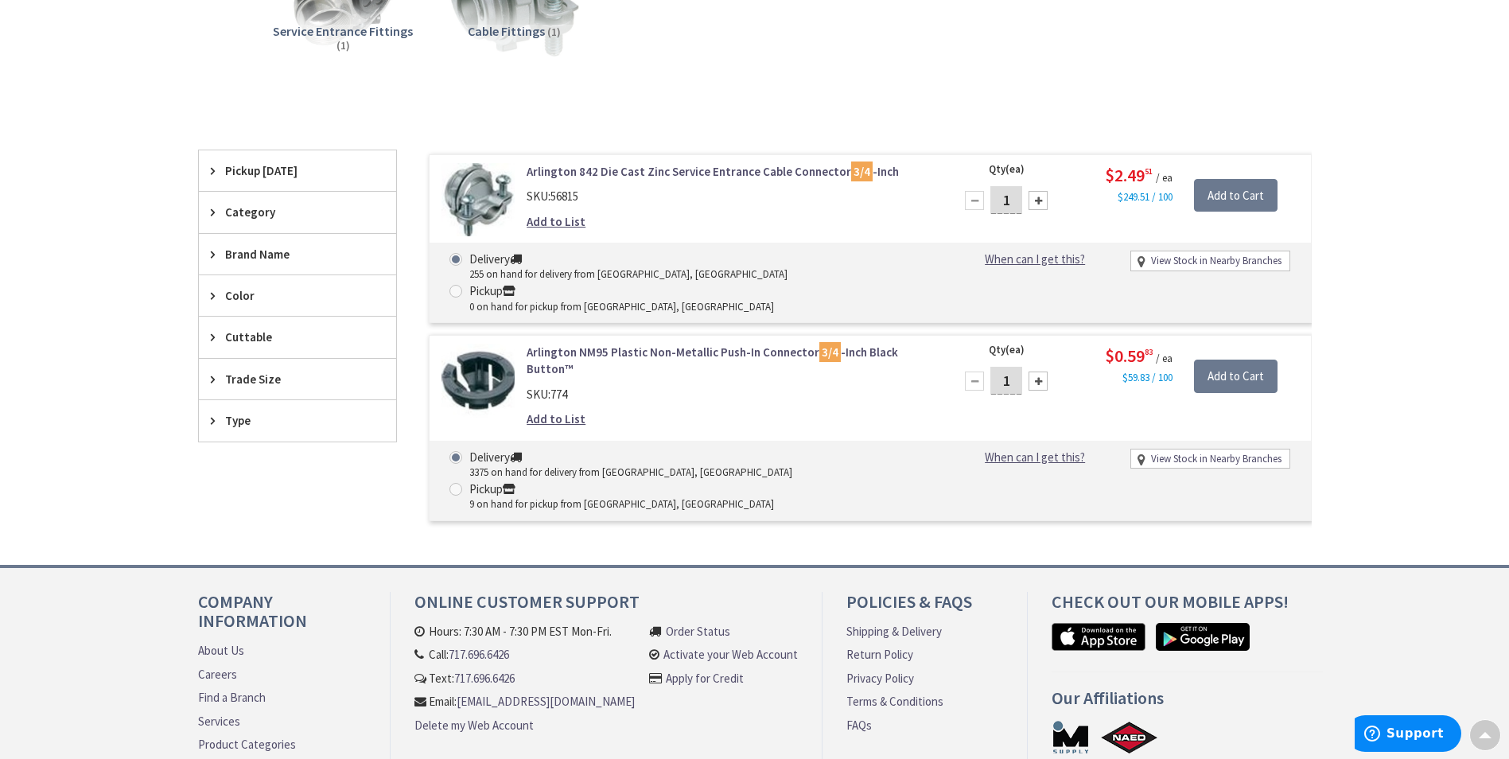
scroll to position [319, 0]
